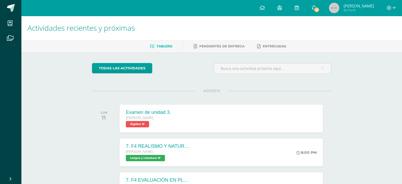
click at [316, 7] on icon at bounding box center [313, 7] width 4 height 5
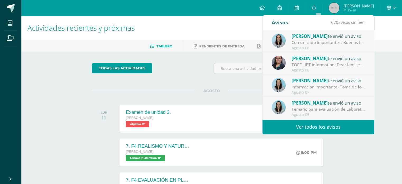
click at [345, 39] on div "Melissa Arevalo te envió un aviso" at bounding box center [327, 35] width 73 height 7
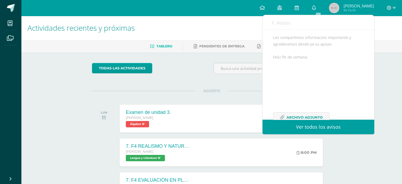
scroll to position [77, 0]
click at [316, 104] on span "Archivo Adjunto" at bounding box center [304, 102] width 36 height 10
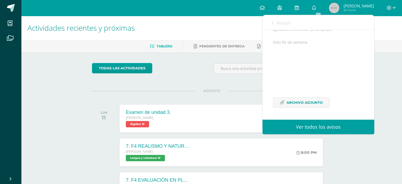
click at [271, 24] on div "Avisos 669 avisos sin leer Avisos" at bounding box center [318, 22] width 112 height 15
click at [273, 23] on icon at bounding box center [272, 23] width 2 height 4
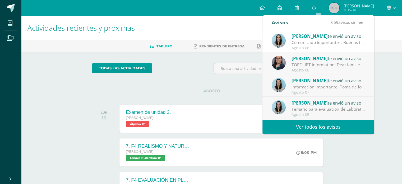
click at [306, 130] on link "Ver todos los avisos" at bounding box center [318, 126] width 112 height 15
click at [303, 125] on link "Ver todos los avisos" at bounding box center [318, 126] width 112 height 15
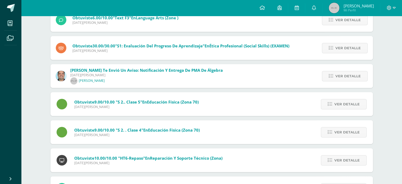
scroll to position [271, 0]
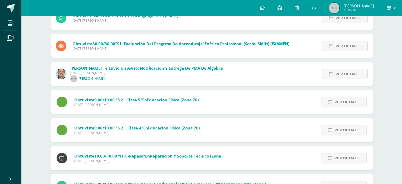
click at [388, 119] on div "Notificaciones Sin leer (669) Leídos Marcar todas como leídas [PERSON_NAME] te …" at bounding box center [211, 64] width 380 height 641
